Goal: Check status: Check status

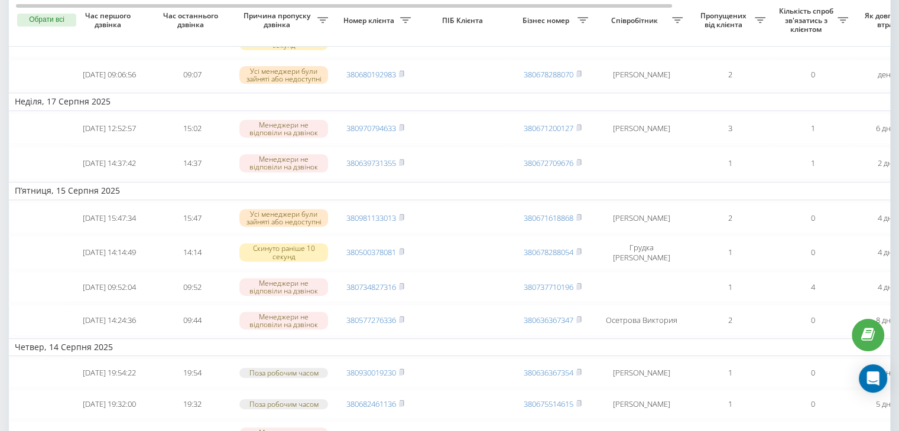
scroll to position [0, 8]
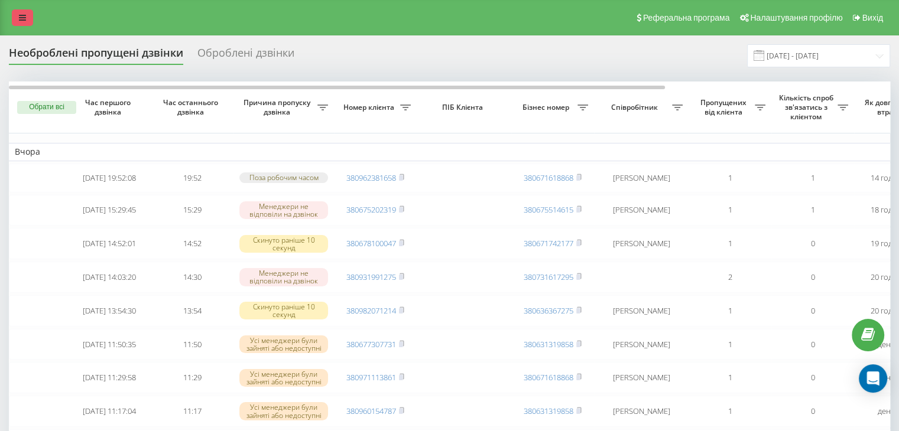
click at [24, 14] on icon at bounding box center [22, 18] width 7 height 8
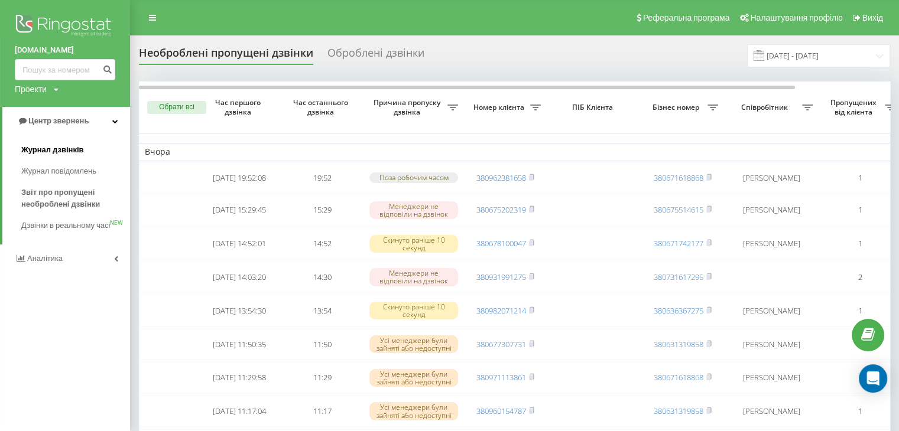
click at [67, 150] on span "Журнал дзвінків" at bounding box center [52, 150] width 63 height 12
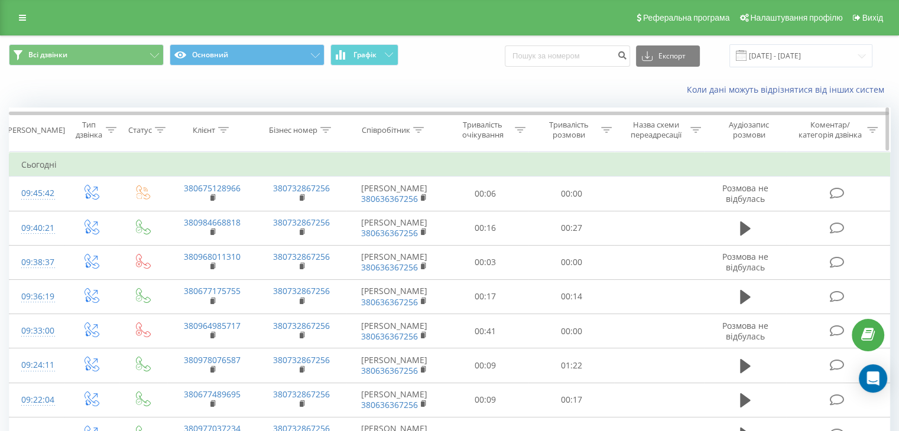
click at [608, 132] on div at bounding box center [606, 130] width 11 height 10
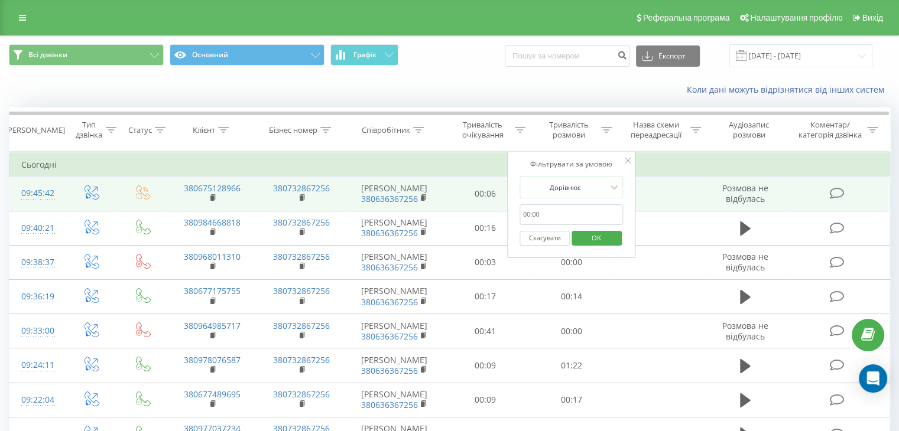
click at [684, 190] on td at bounding box center [658, 194] width 89 height 34
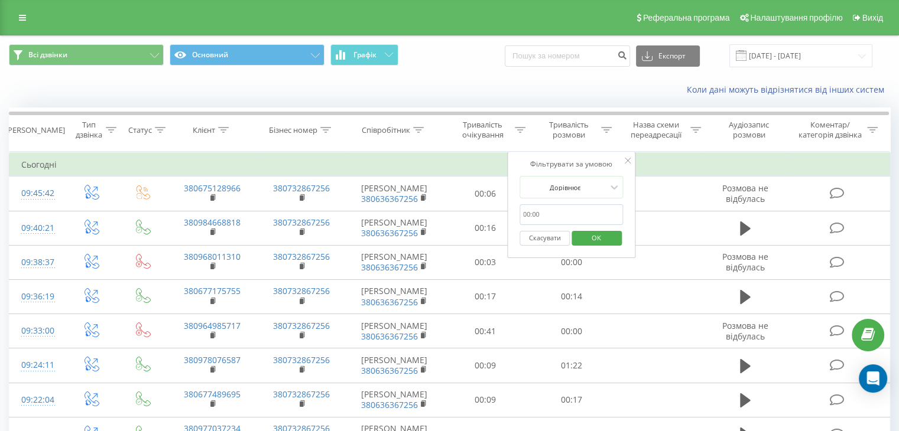
click at [628, 161] on icon at bounding box center [628, 161] width 6 height 6
